Goal: Task Accomplishment & Management: Manage account settings

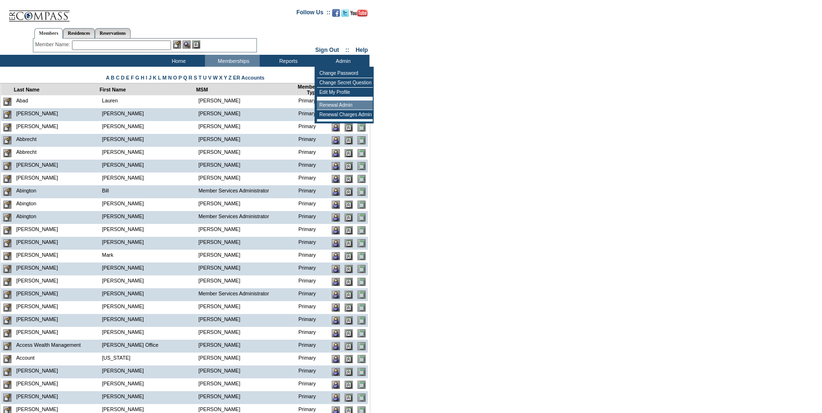
click at [342, 109] on td "Renewal Admin" at bounding box center [345, 106] width 56 height 10
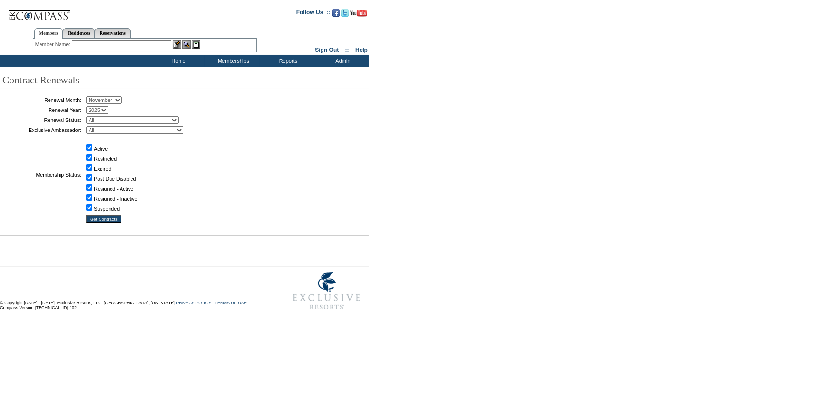
click at [103, 99] on select "January February March April May June July August September October November De…" at bounding box center [104, 100] width 36 height 8
select select "9"
click at [90, 97] on select "January February March April May June July August September October November De…" at bounding box center [104, 100] width 36 height 8
click at [124, 120] on select "All Not Started Pending Approved Election Made Election Changed No Response Man…" at bounding box center [132, 120] width 92 height 8
select select "5"
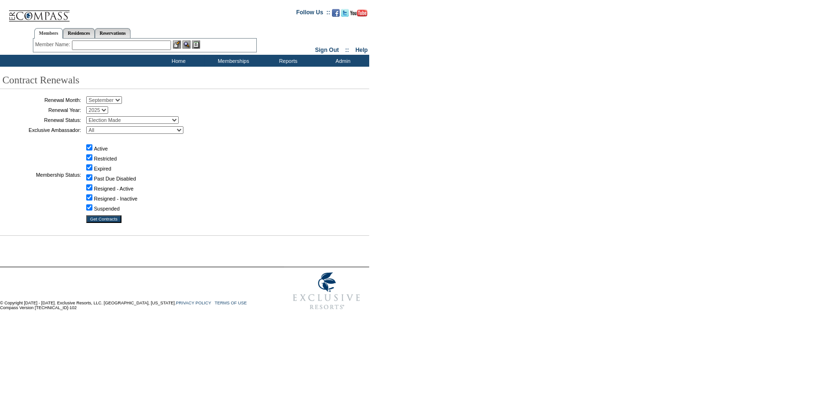
click at [90, 116] on select "All Not Started Pending Approved Election Made Election Changed No Response Man…" at bounding box center [132, 120] width 92 height 8
click at [102, 219] on input "Get Contracts" at bounding box center [103, 219] width 35 height 8
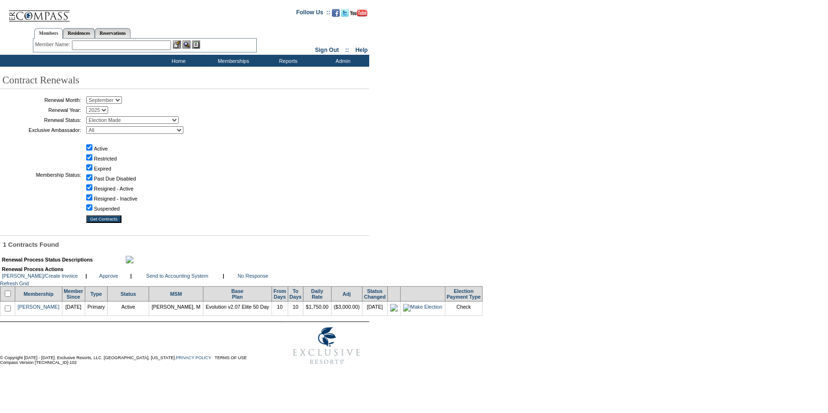
click at [10, 297] on input "checkbox" at bounding box center [8, 294] width 6 height 6
checkbox input "true"
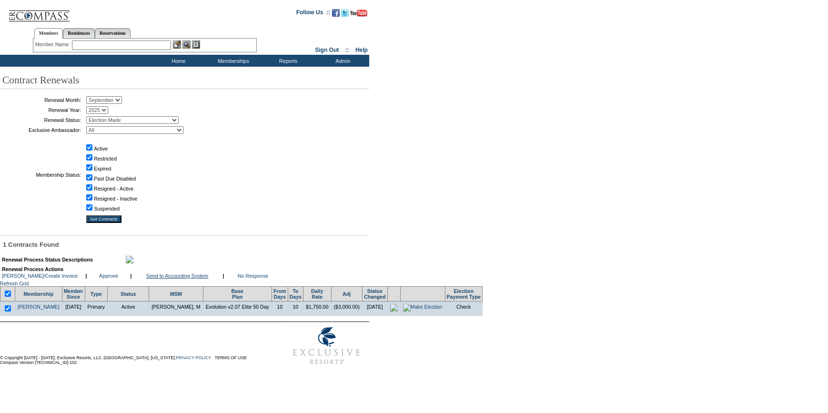
click at [152, 279] on link "Send to Accounting System" at bounding box center [177, 276] width 62 height 6
